Goal: Entertainment & Leisure: Browse casually

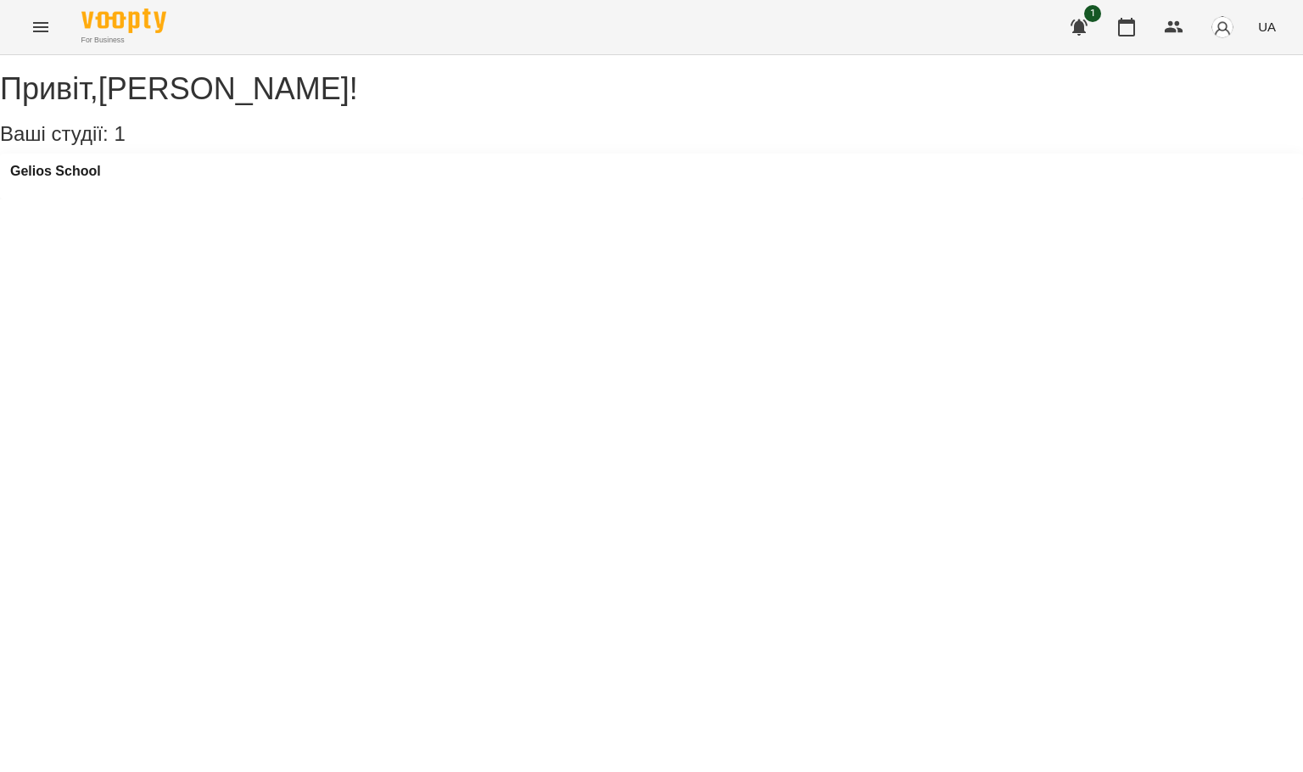
click at [29, 14] on button "Menu" at bounding box center [40, 27] width 41 height 41
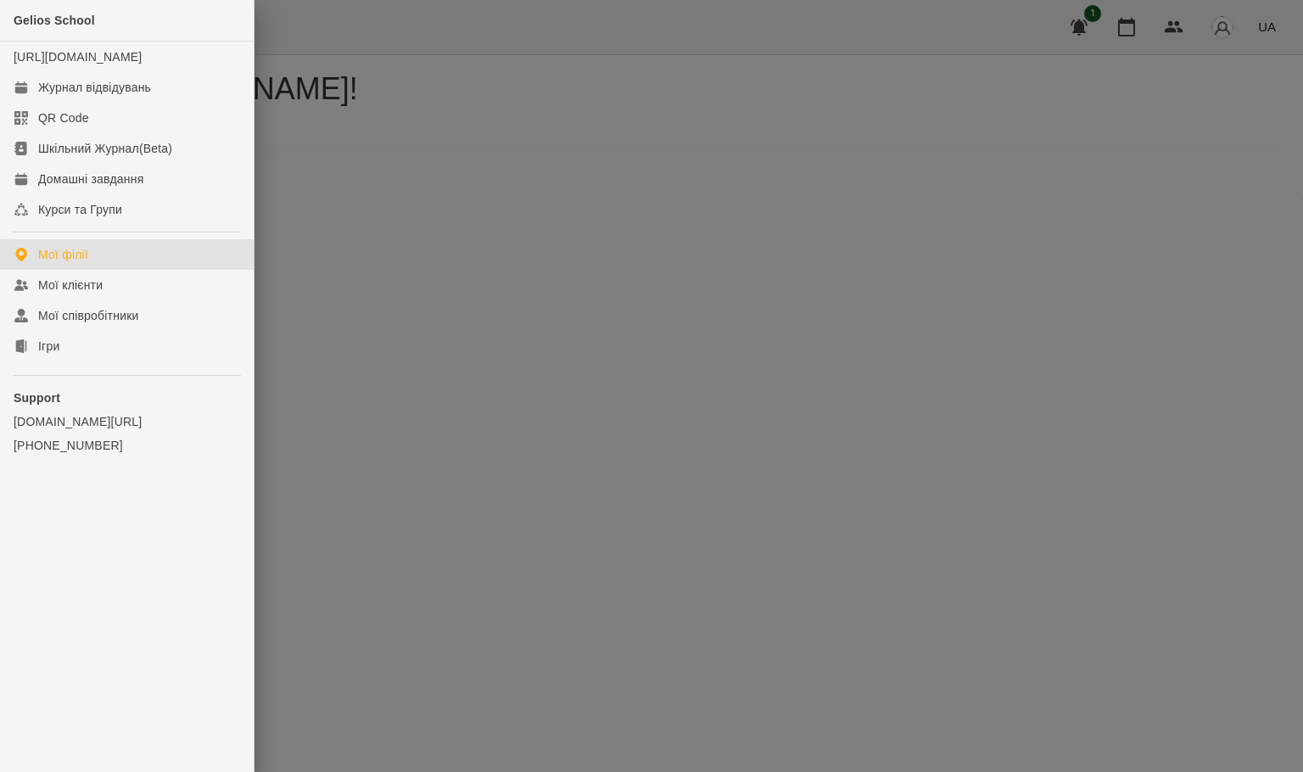
click at [94, 382] on ul "Gelios School [URL][DOMAIN_NAME] Журнал відвідувань QR Code Шкільний Журнал(Bet…" at bounding box center [127, 267] width 254 height 535
click at [82, 361] on link "Ігри" at bounding box center [127, 346] width 254 height 31
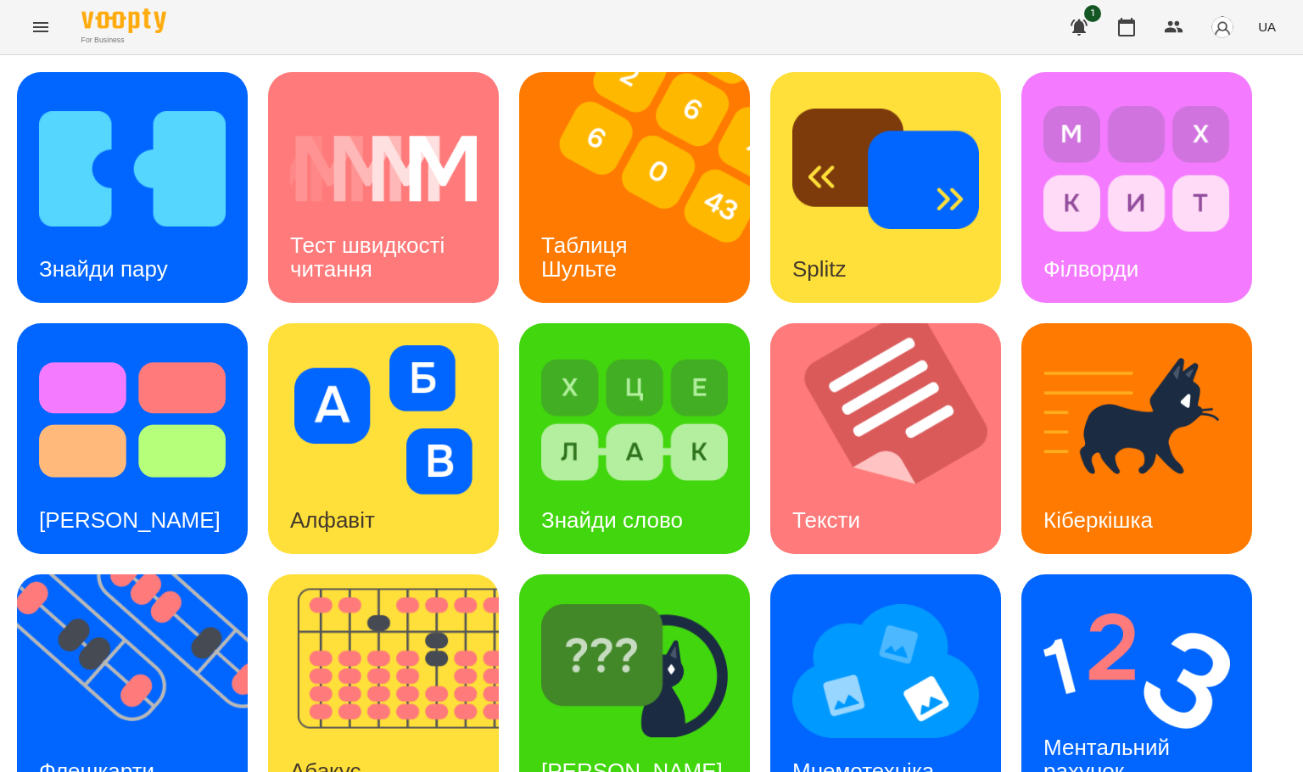
scroll to position [300, 0]
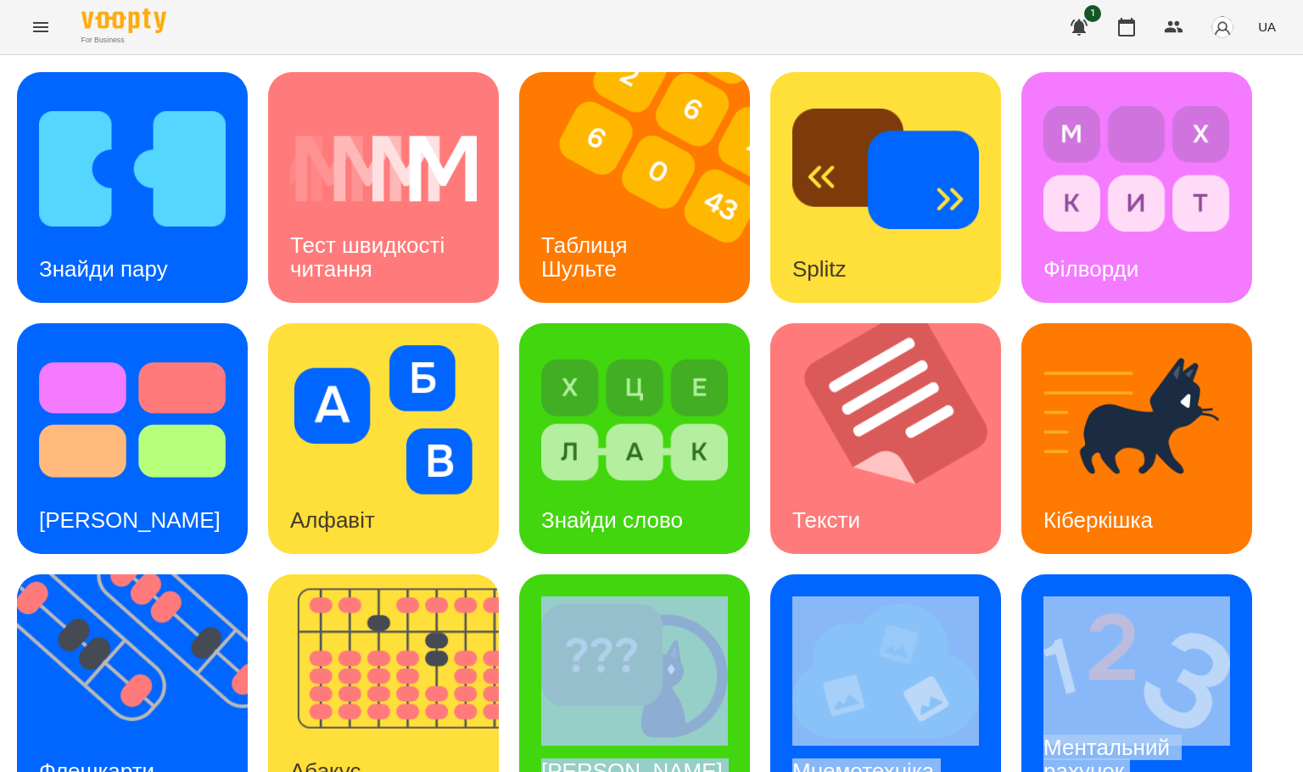
drag, startPoint x: 698, startPoint y: 766, endPoint x: 770, endPoint y: 468, distance: 306.2
click at [701, 769] on div "Знайди пару Тест швидкості читання Таблиця [PERSON_NAME] Splitz Філворди Тест С…" at bounding box center [651, 564] width 1303 height 1018
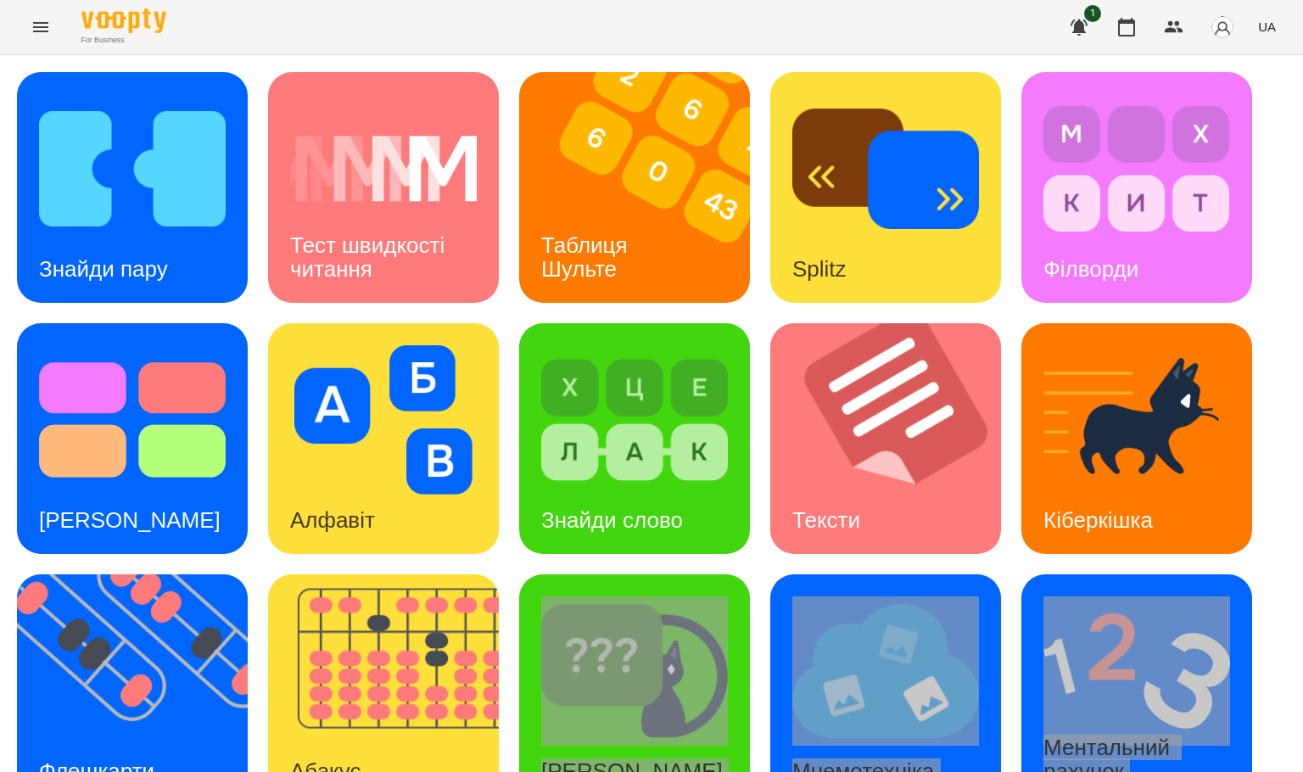
scroll to position [0, 0]
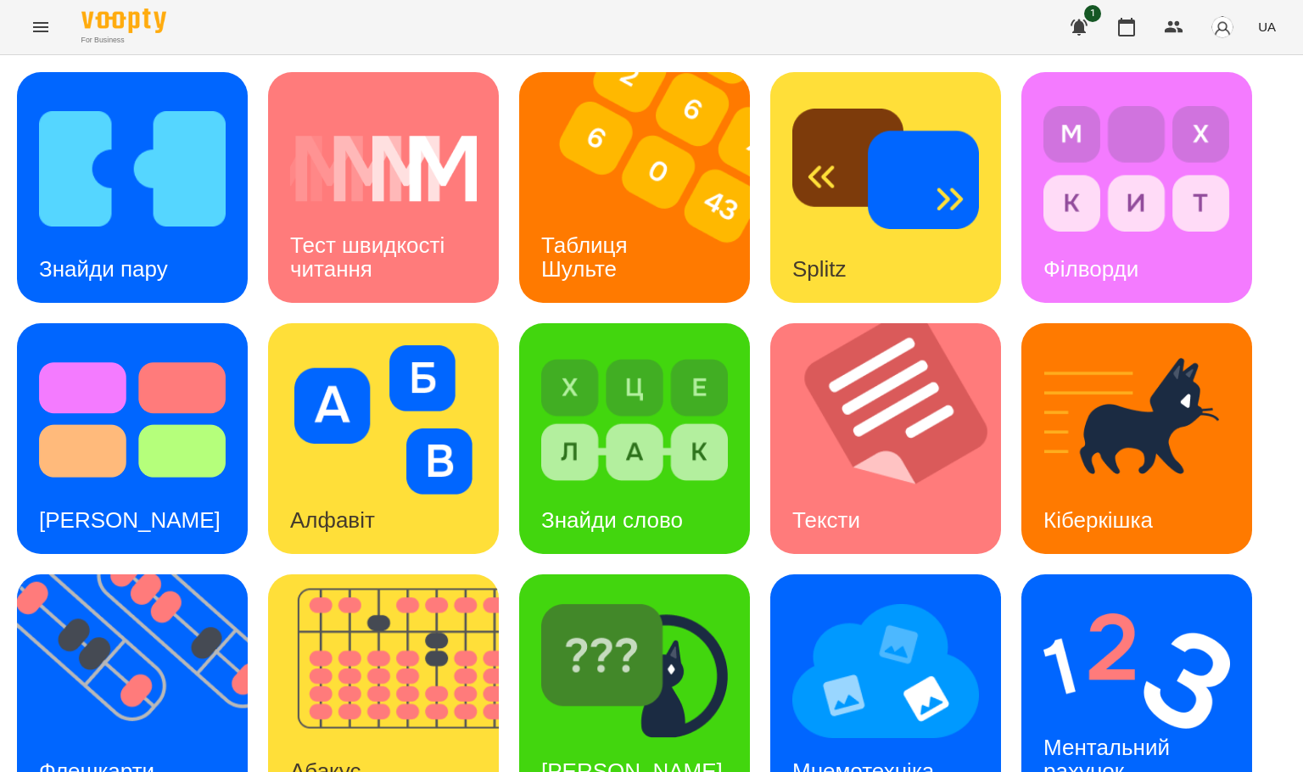
click at [1257, 311] on div "Знайди пару Тест швидкості читання Таблиця [PERSON_NAME] Splitz Філворди Тест С…" at bounding box center [651, 564] width 1269 height 984
click at [188, 209] on img at bounding box center [132, 168] width 187 height 149
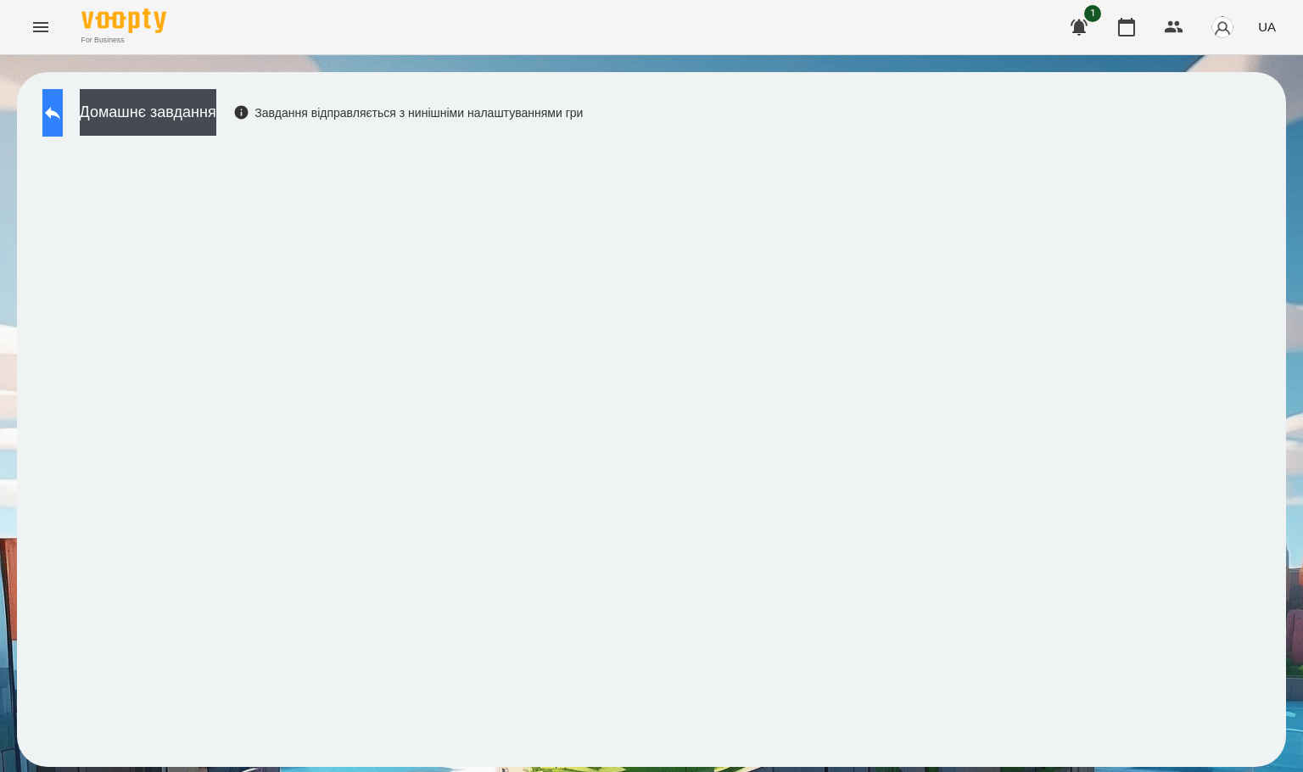
click at [56, 126] on button at bounding box center [52, 113] width 20 height 48
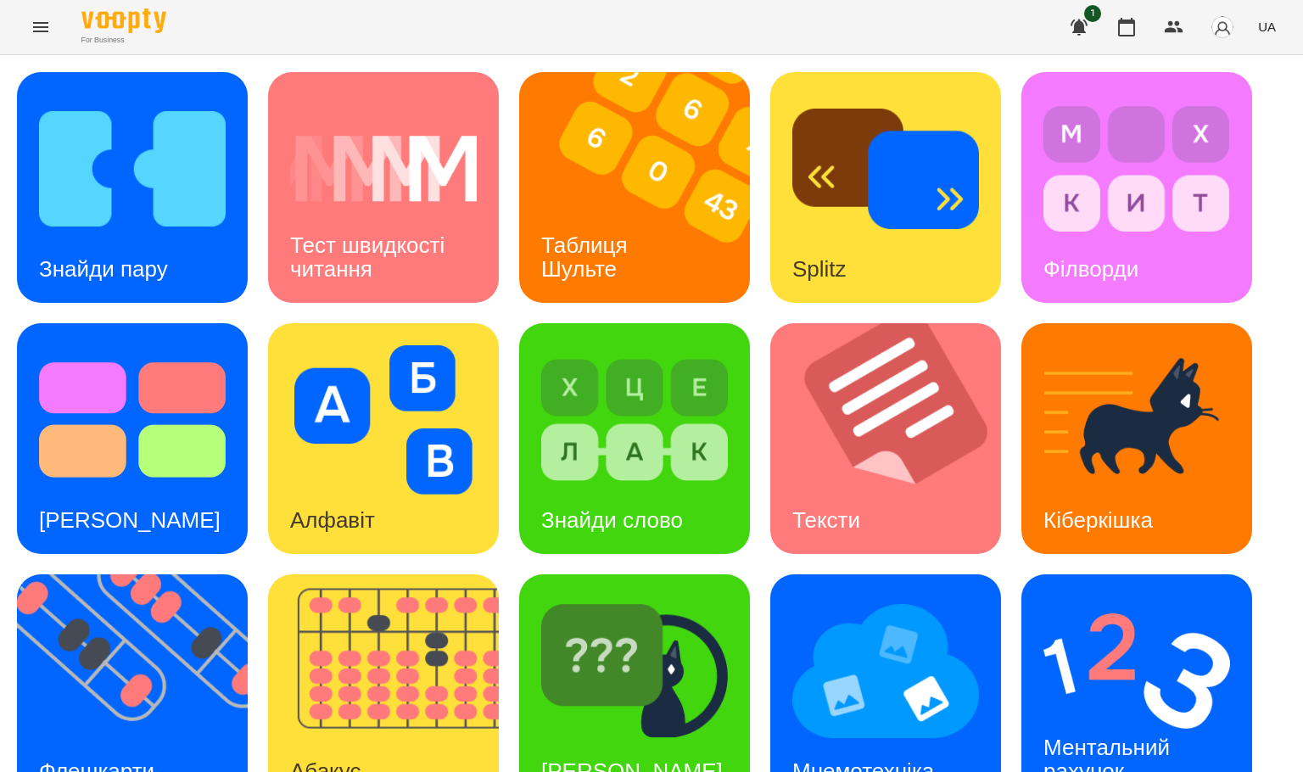
scroll to position [300, 0]
click at [871, 596] on img at bounding box center [886, 670] width 187 height 149
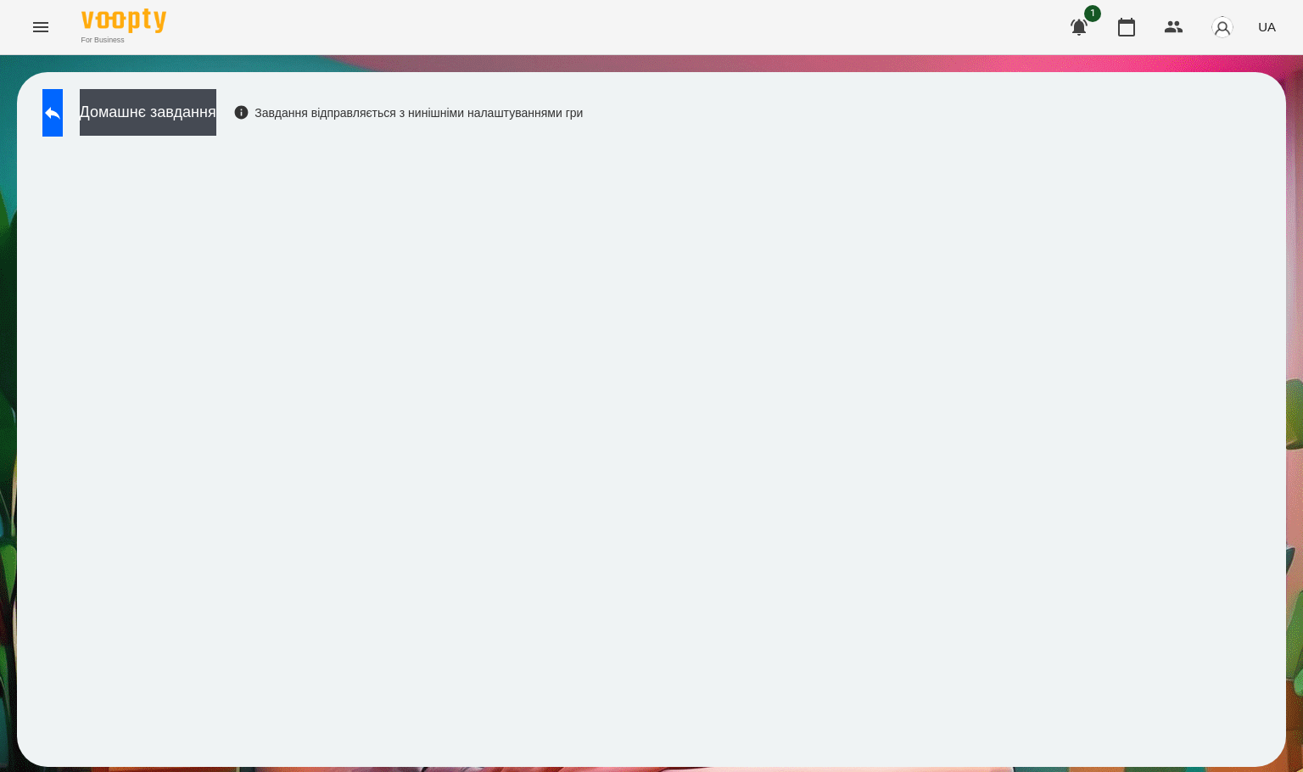
click at [59, 137] on div "Домашнє завдання Завдання відправляється з нинішніми налаштуваннями гри" at bounding box center [308, 117] width 549 height 56
click at [57, 122] on button at bounding box center [52, 113] width 20 height 48
